Goal: Task Accomplishment & Management: Use online tool/utility

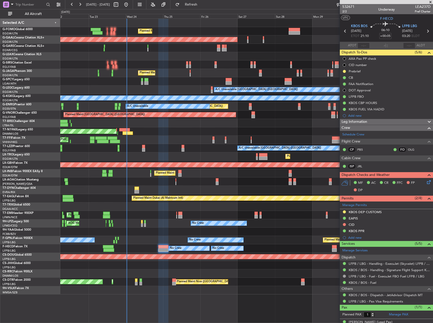
click at [133, 85] on div at bounding box center [246, 81] width 373 height 8
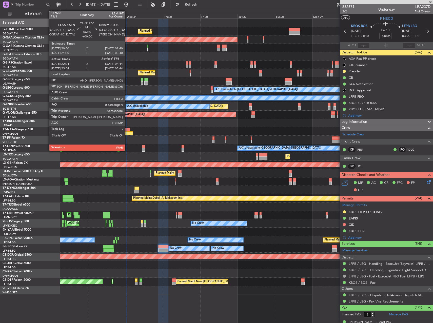
click at [127, 129] on div at bounding box center [124, 130] width 10 height 4
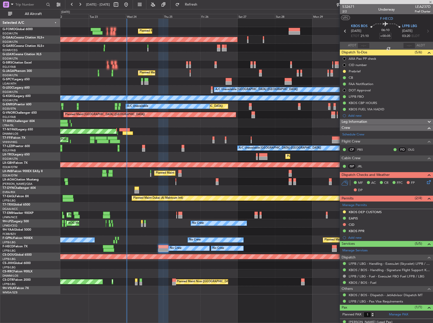
type input "22:04"
type input "0"
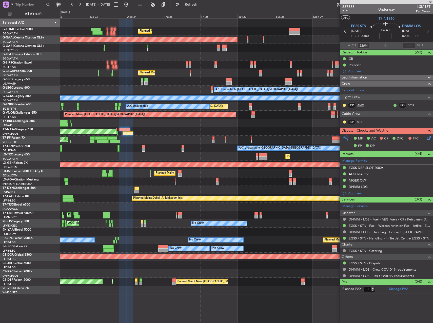
click at [362, 105] on link "AND" at bounding box center [362, 105] width 11 height 5
click at [408, 105] on link "SCH" at bounding box center [413, 105] width 11 height 5
click at [360, 122] on link "STL" at bounding box center [362, 122] width 11 height 5
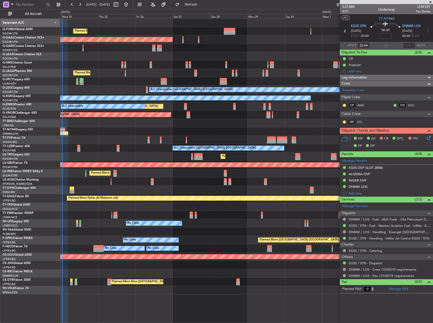
click at [195, 113] on div "Planned Maint [GEOGRAPHIC_DATA] ([GEOGRAPHIC_DATA]) Planned [GEOGRAPHIC_DATA] O…" at bounding box center [246, 157] width 373 height 276
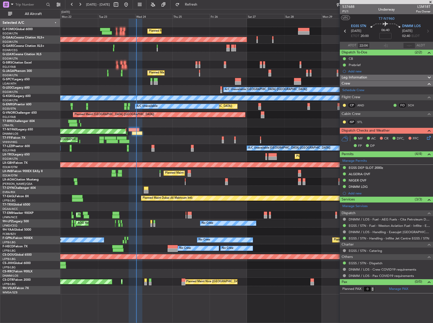
click at [329, 129] on div "Planned Maint [GEOGRAPHIC_DATA] ([GEOGRAPHIC_DATA]) Planned [GEOGRAPHIC_DATA] O…" at bounding box center [246, 157] width 373 height 276
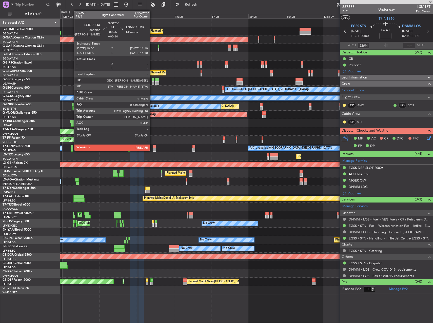
click at [152, 83] on div at bounding box center [153, 83] width 2 height 4
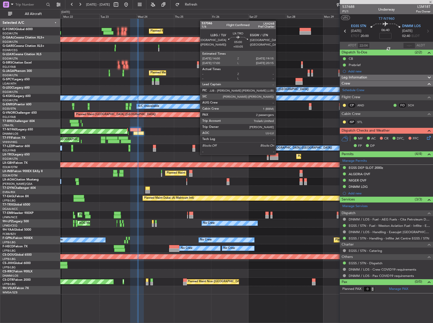
type input "+00:10"
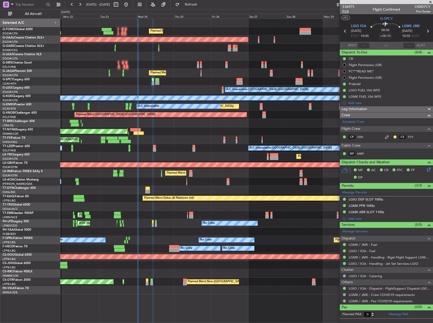
click at [343, 12] on span "P1/8" at bounding box center [348, 11] width 12 height 4
click at [344, 12] on span "P1/8" at bounding box center [348, 11] width 12 height 4
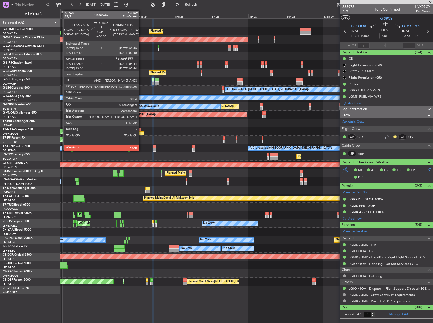
click at [141, 131] on div at bounding box center [138, 133] width 10 height 4
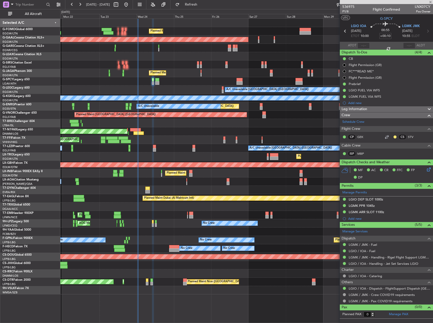
type input "22:04"
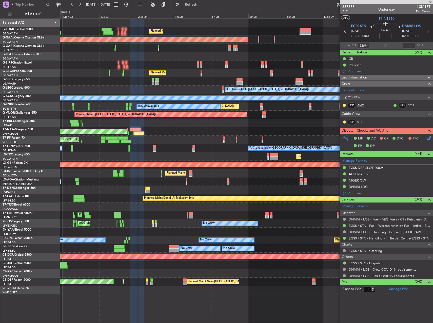
click at [364, 105] on link "AND" at bounding box center [362, 105] width 11 height 5
click at [413, 105] on link "SCH" at bounding box center [413, 105] width 11 height 5
click at [360, 120] on link "STL" at bounding box center [362, 122] width 11 height 5
click at [194, 126] on div at bounding box center [246, 123] width 373 height 8
click at [361, 106] on link "AND" at bounding box center [362, 105] width 11 height 5
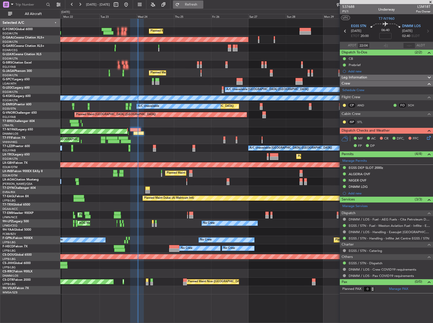
click at [202, 3] on span "Refresh" at bounding box center [191, 5] width 21 height 4
click at [359, 104] on link "AND" at bounding box center [362, 105] width 11 height 5
click at [248, 124] on div at bounding box center [246, 123] width 373 height 8
click at [347, 10] on span "P1/1" at bounding box center [348, 11] width 12 height 4
click at [386, 231] on link "DNMM / LOS - Handling - Execujet [GEOGRAPHIC_DATA] DNMM / LOS" at bounding box center [390, 232] width 82 height 4
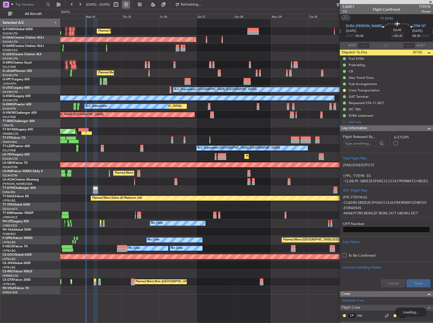
scroll to position [101, 0]
